Goal: Information Seeking & Learning: Learn about a topic

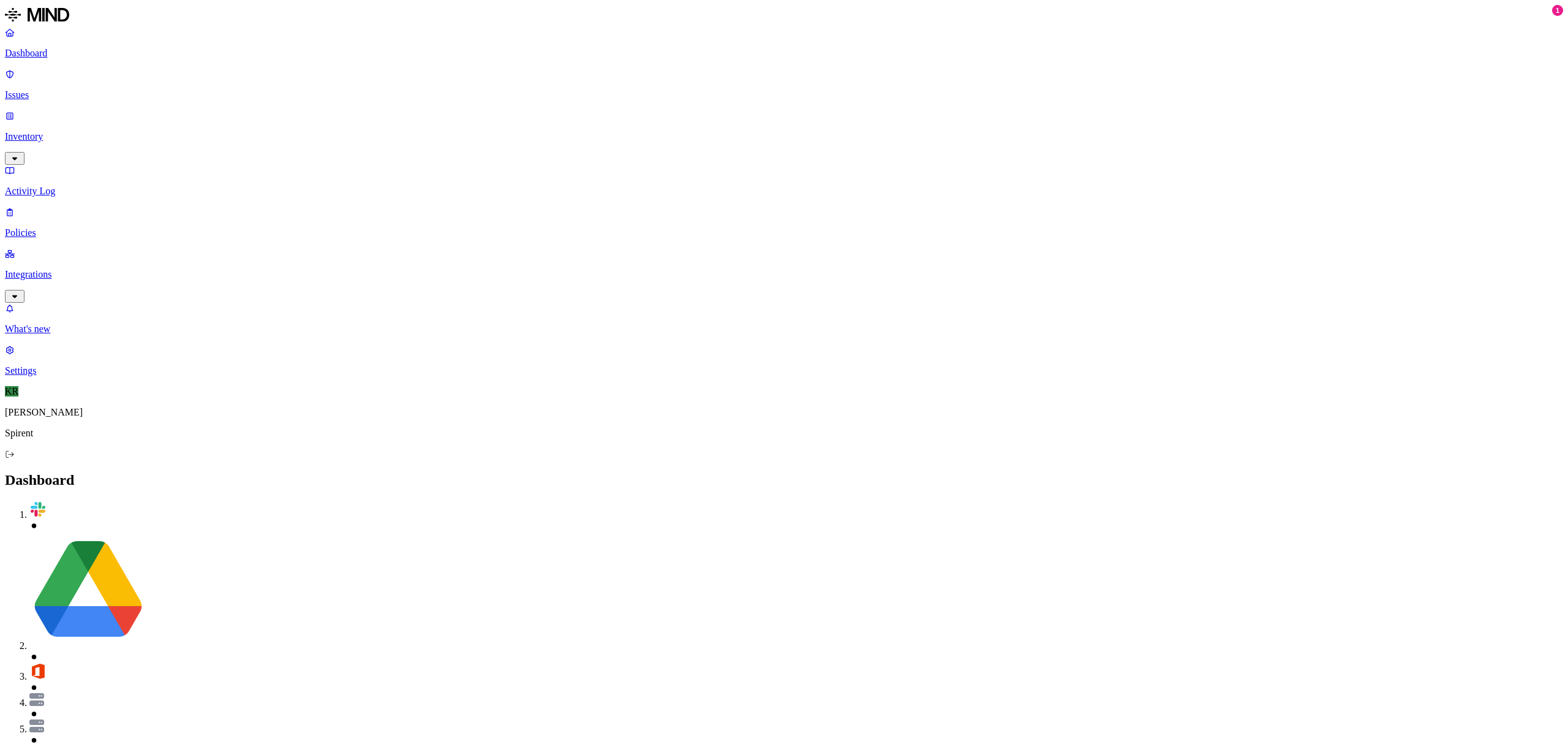
click at [62, 90] on p "Issues" at bounding box center [784, 95] width 1558 height 11
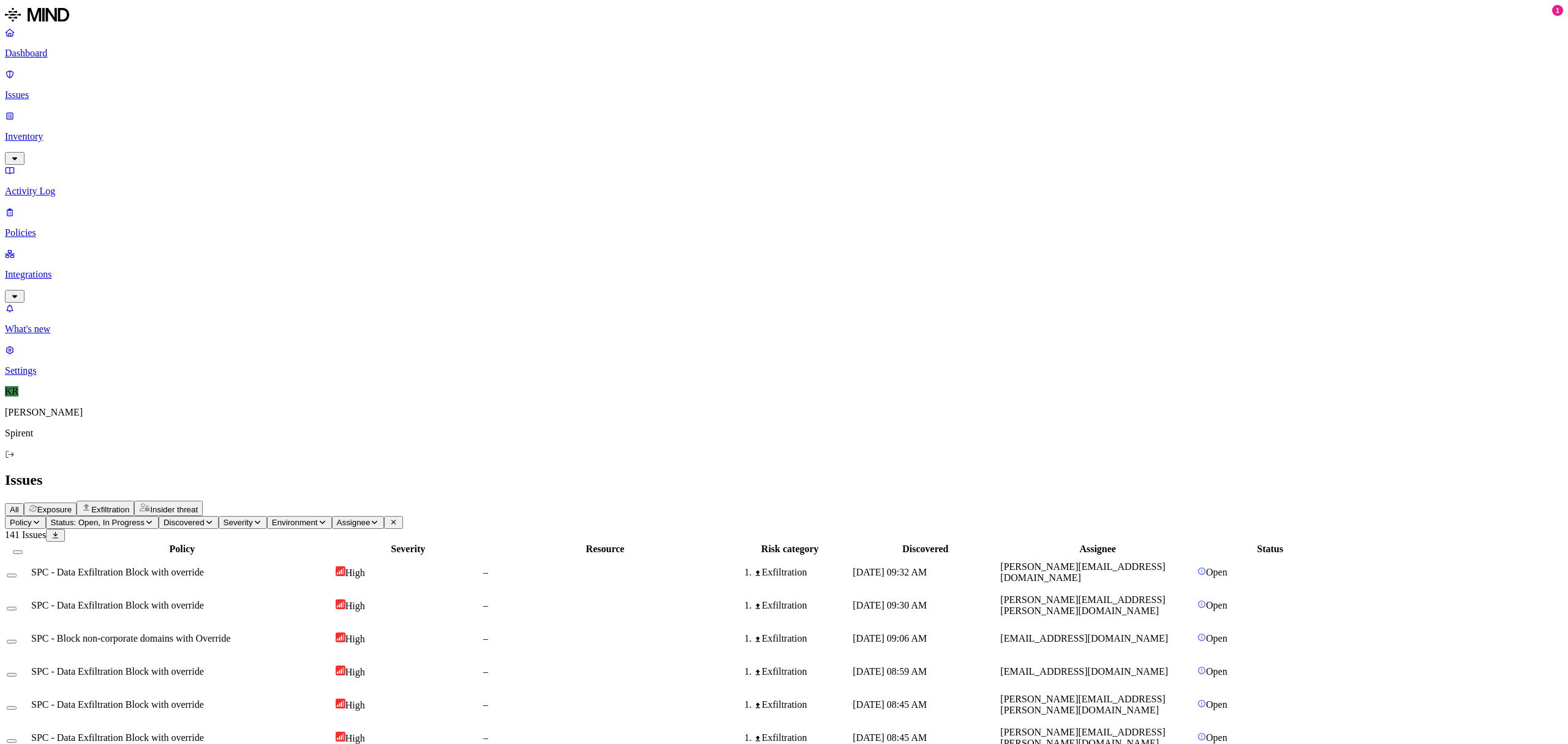
scroll to position [143, 0]
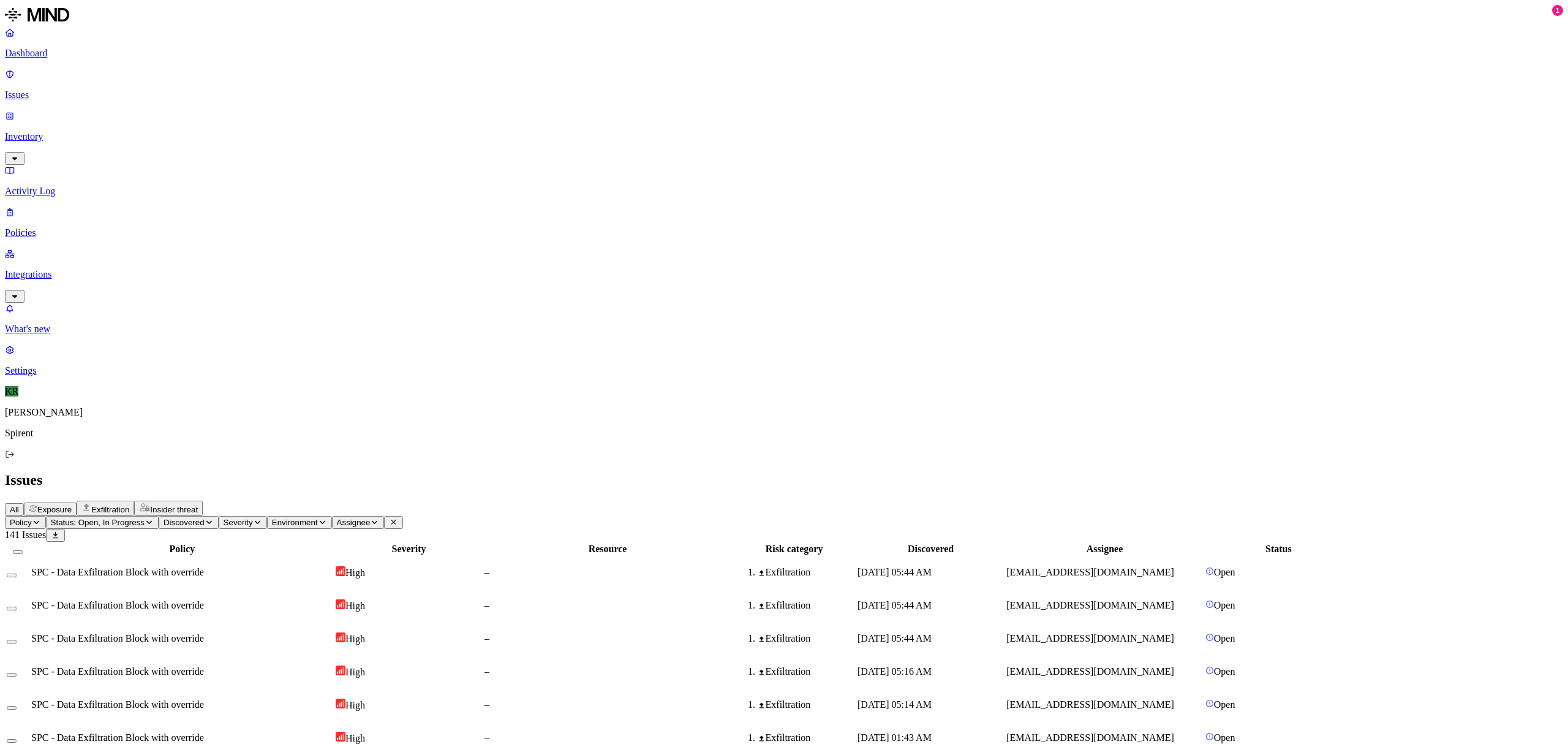
click at [198, 505] on span "Insider threat" at bounding box center [173, 509] width 48 height 9
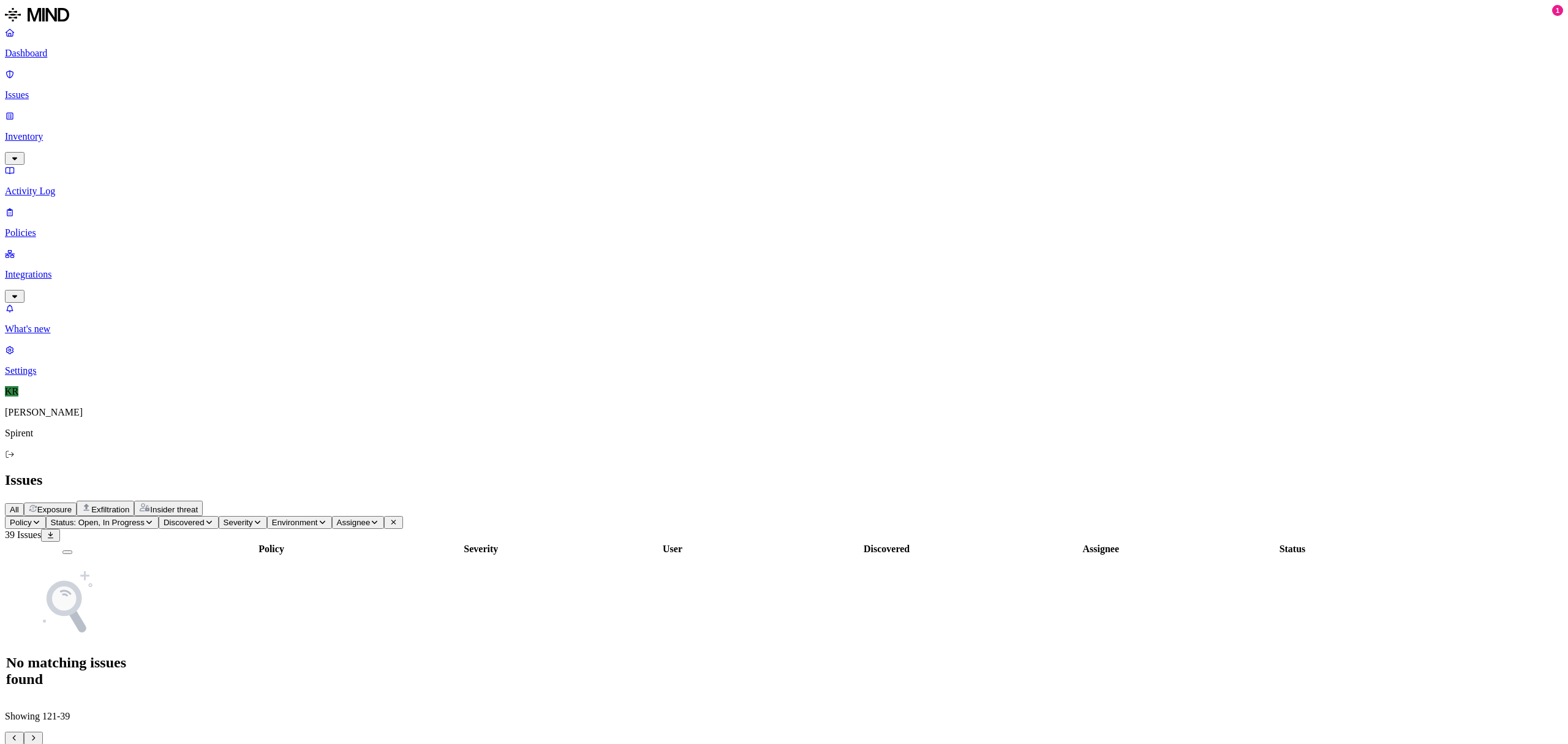
click at [72, 505] on span "Exposure" at bounding box center [55, 509] width 35 height 9
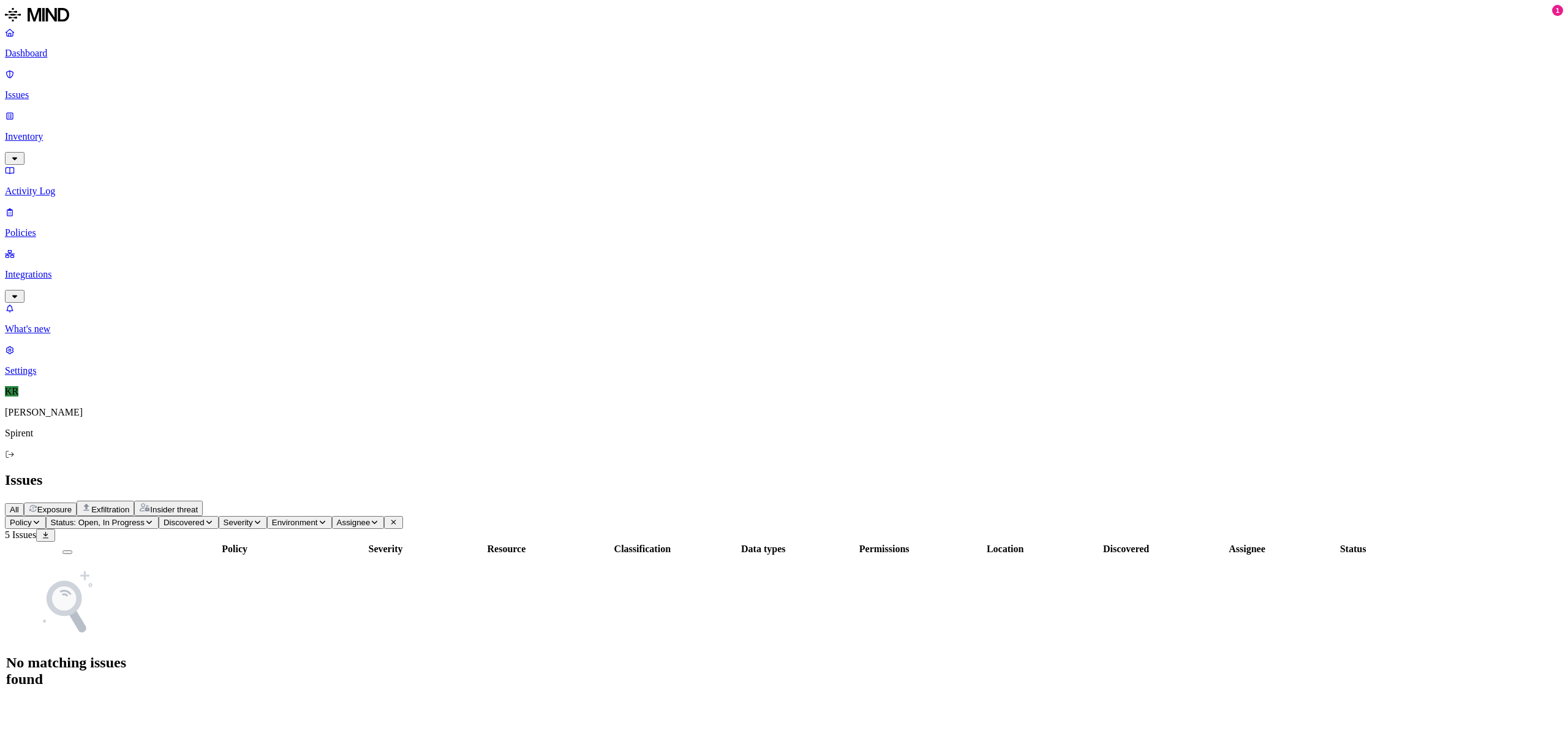
click at [129, 505] on span "Exfiltration" at bounding box center [110, 509] width 38 height 9
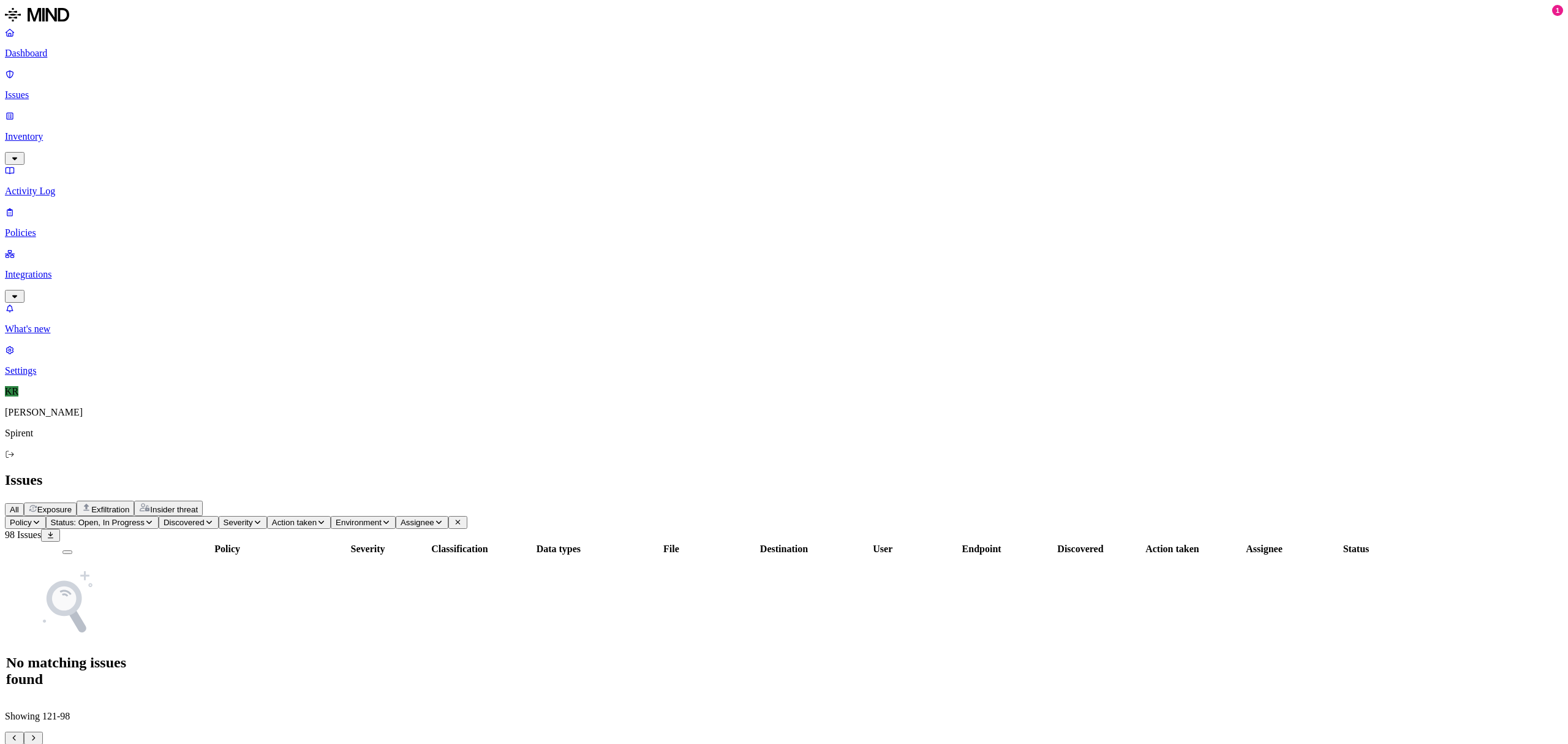
click at [49, 90] on p "Issues" at bounding box center [784, 95] width 1558 height 11
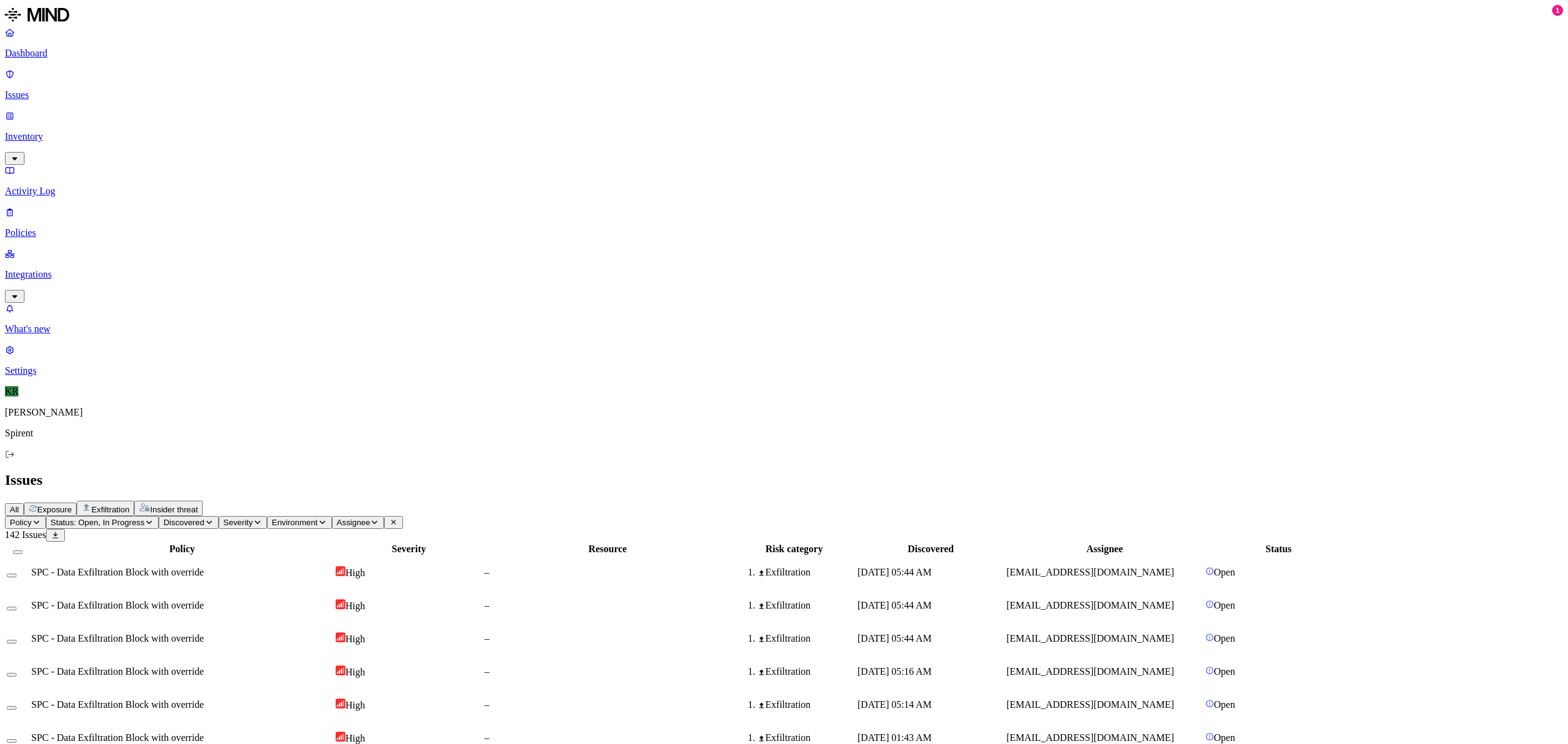
click at [203, 501] on button "Insider threat" at bounding box center [168, 508] width 68 height 15
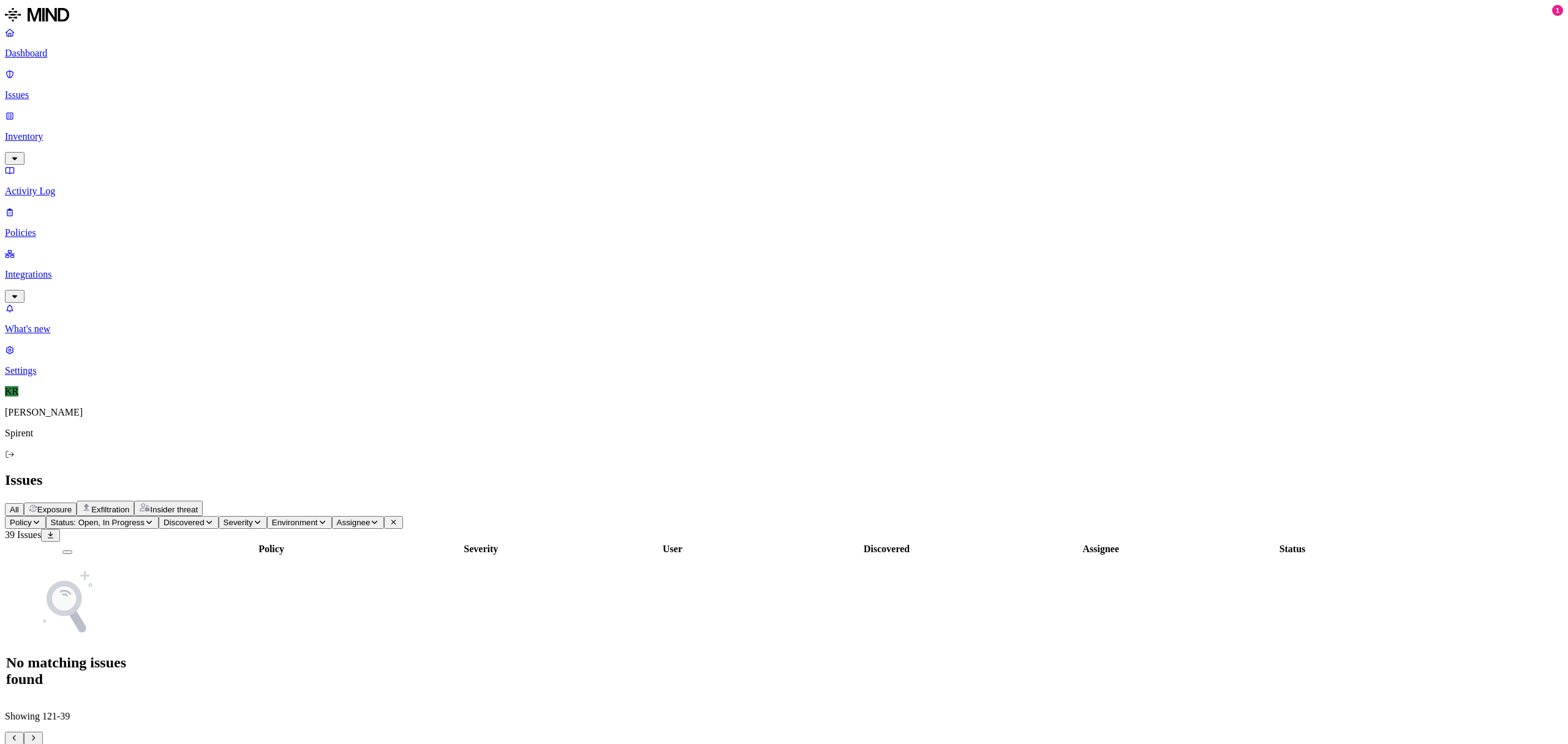
click at [72, 505] on span "Exposure" at bounding box center [55, 509] width 35 height 9
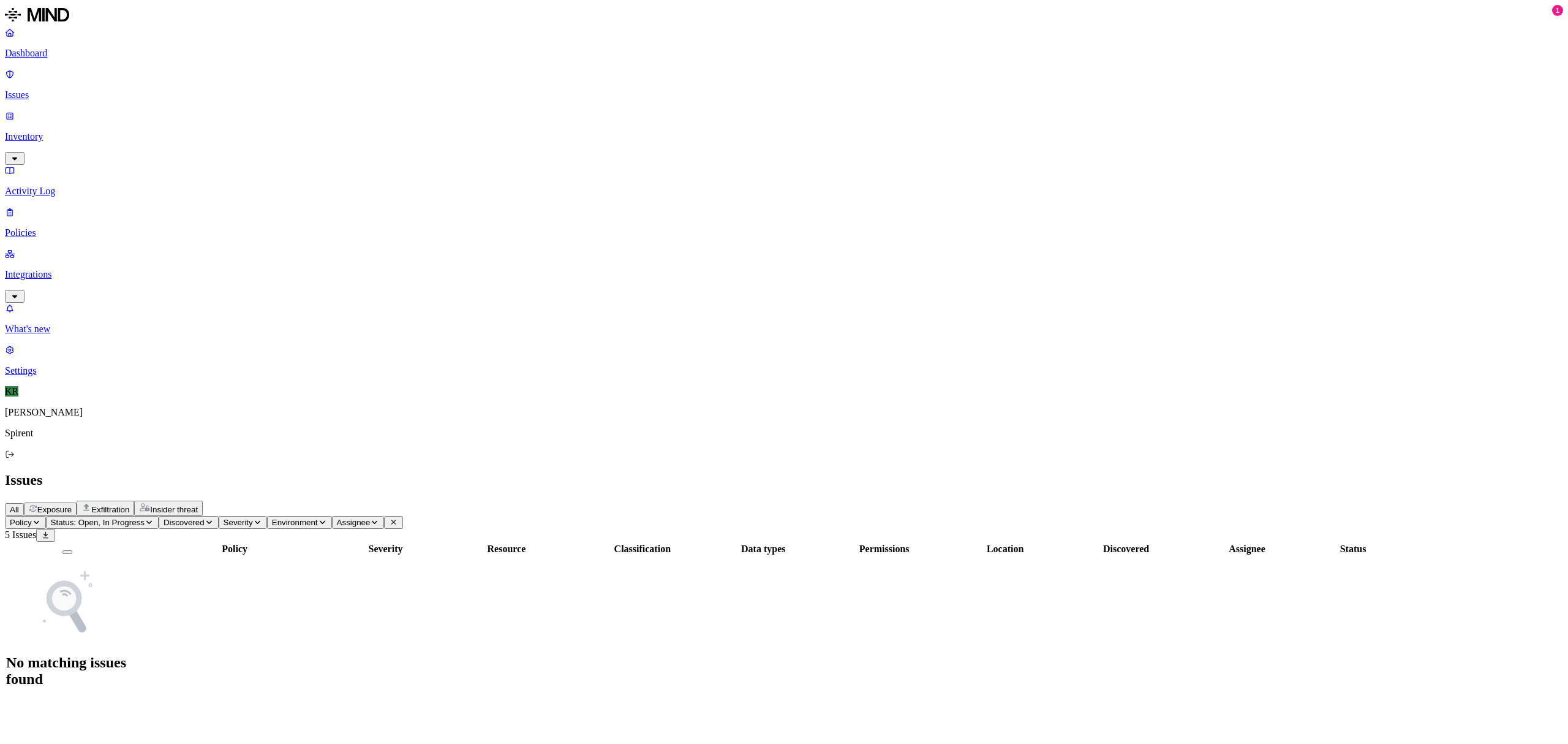
click at [91, 502] on icon "button" at bounding box center [86, 507] width 10 height 10
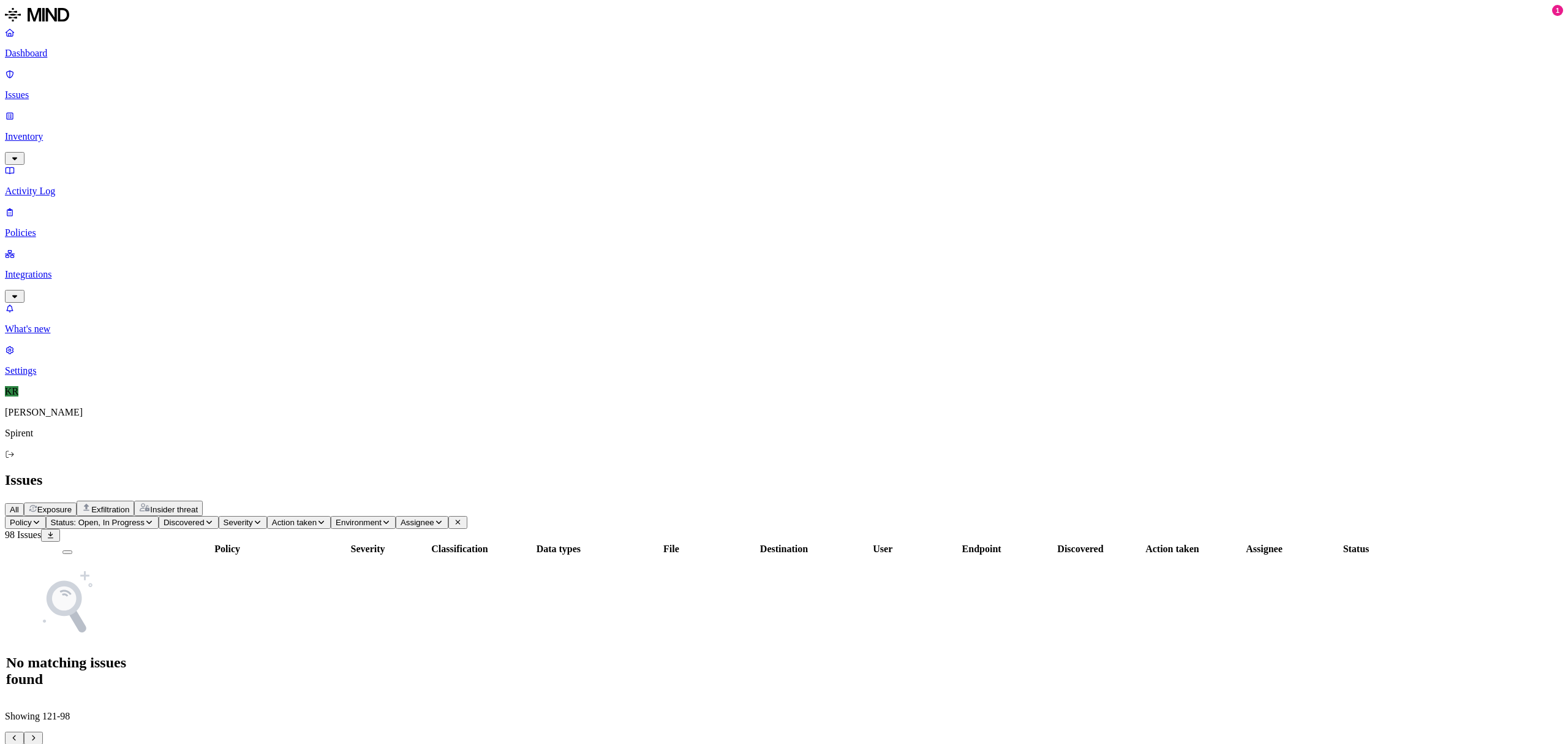
click at [19, 505] on span "All" at bounding box center [14, 509] width 9 height 9
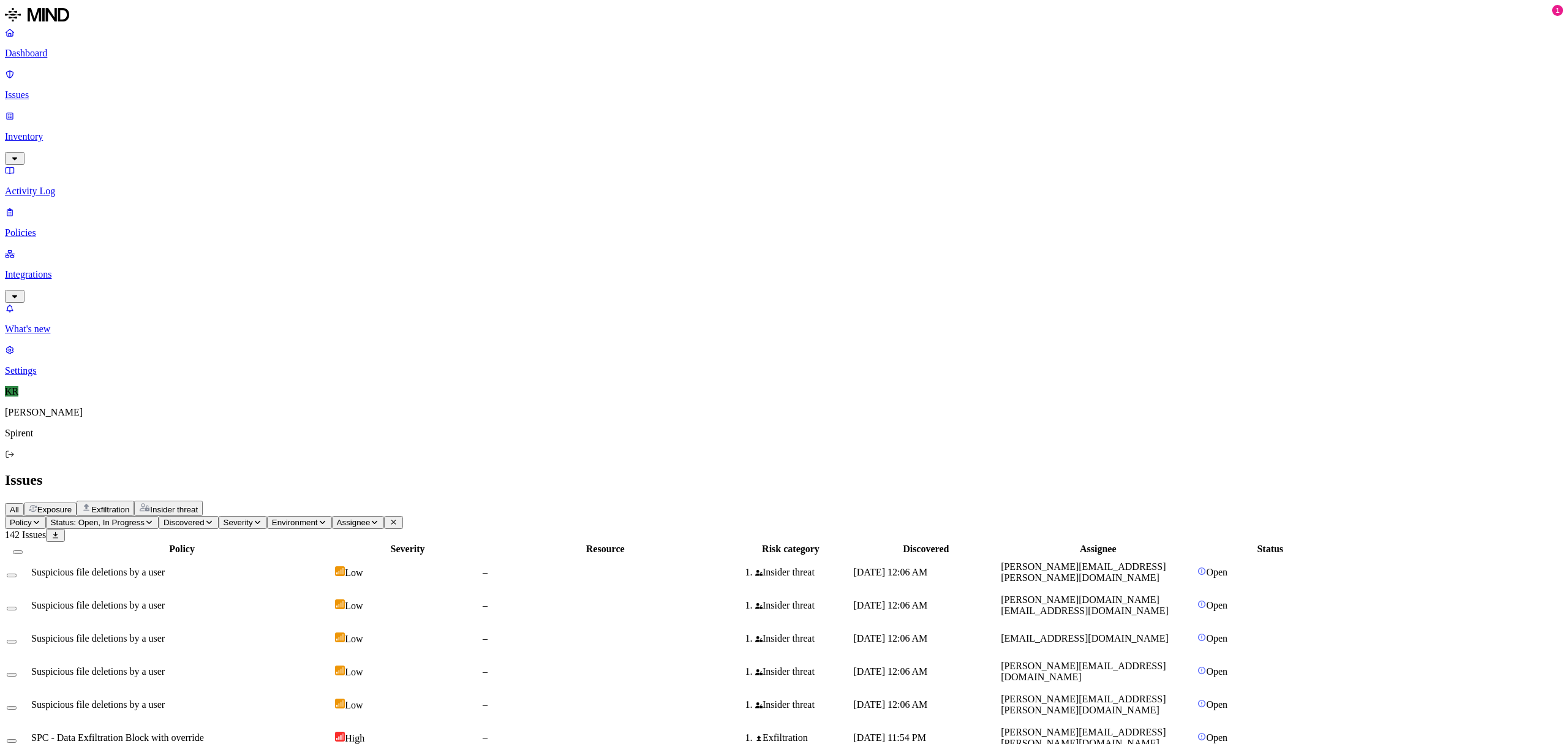
scroll to position [143, 0]
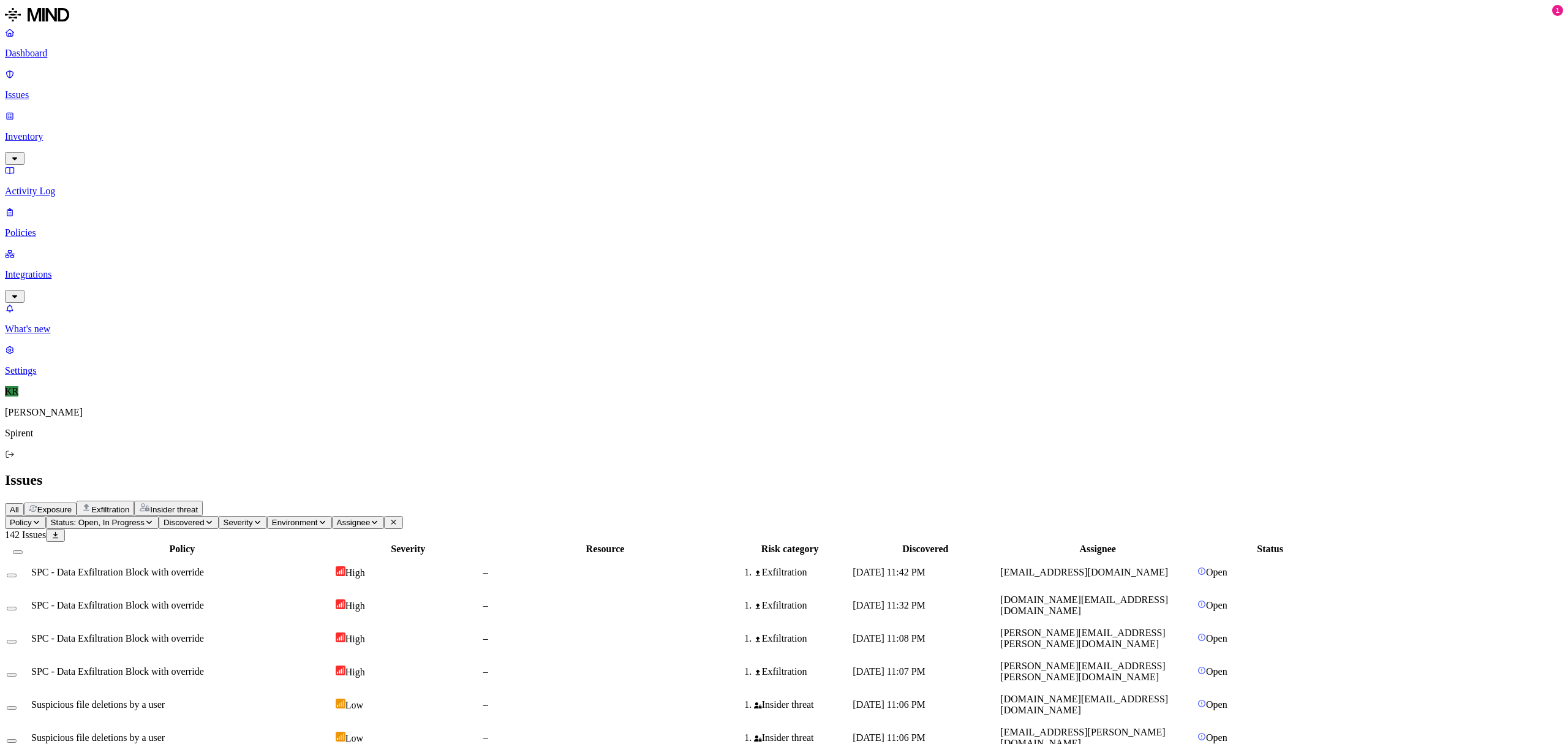
click at [203, 501] on button "Insider threat" at bounding box center [168, 508] width 68 height 15
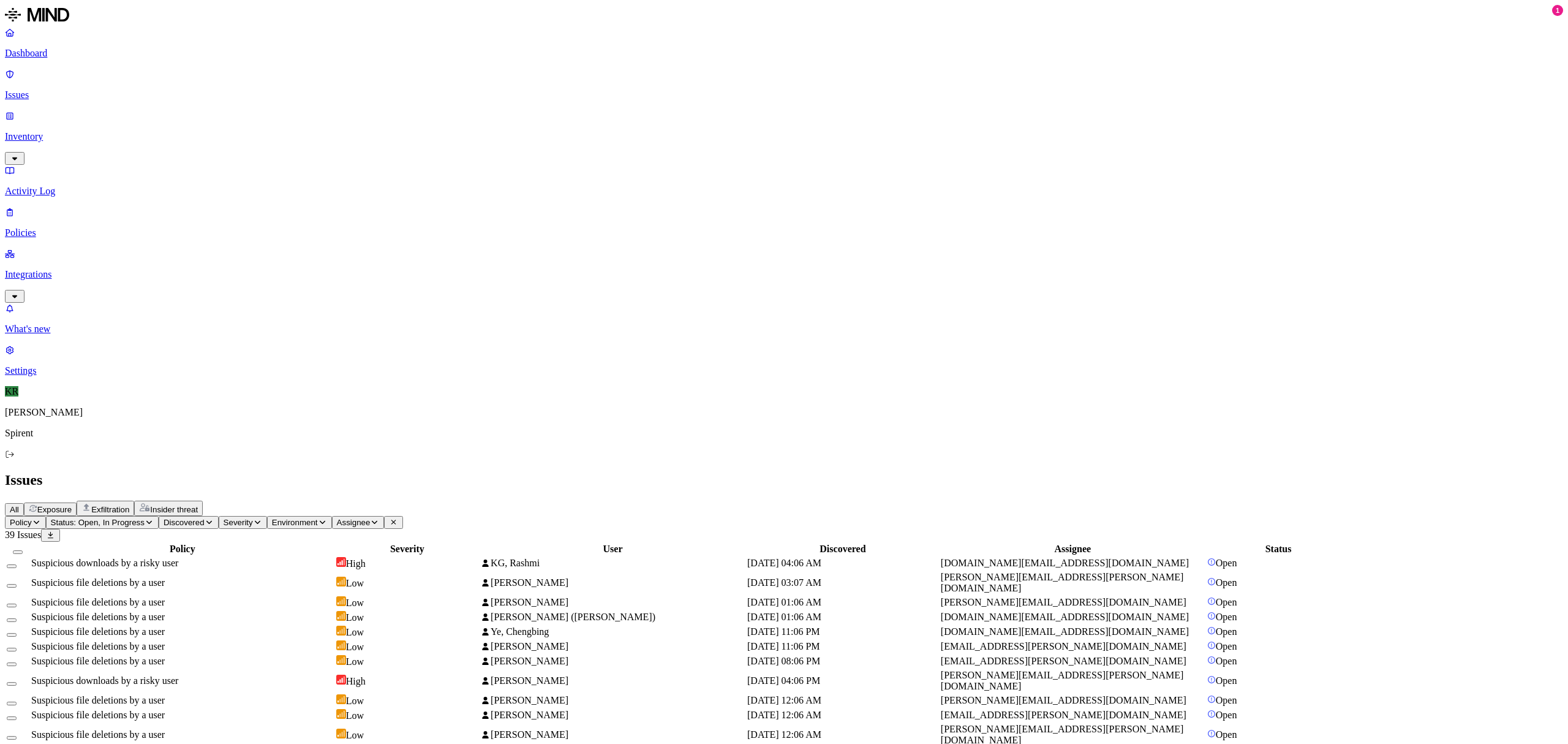
click at [178, 557] on span "Suspicious downloads by a risky user" at bounding box center [104, 562] width 147 height 10
